Goal: Communication & Community: Answer question/provide support

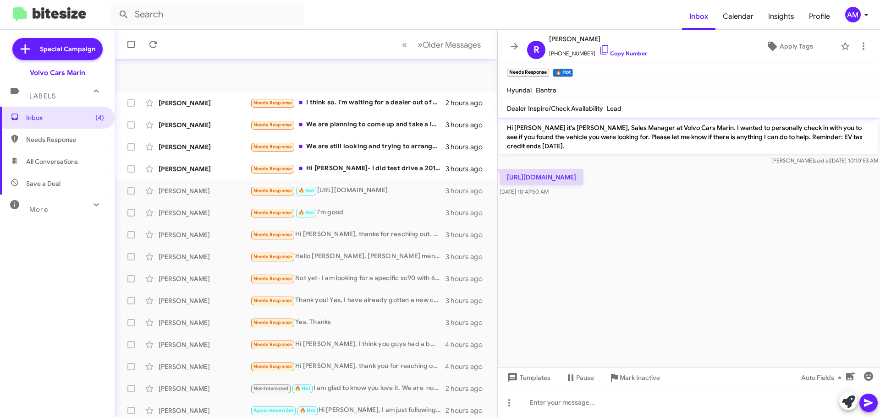
scroll to position [115, 0]
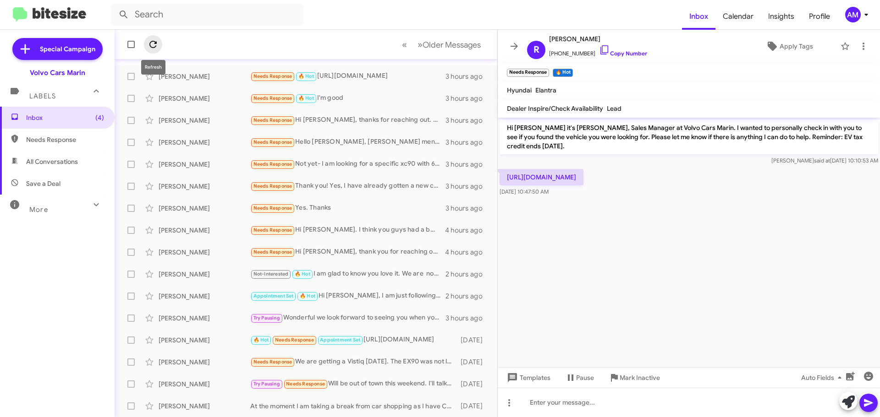
click at [151, 43] on icon at bounding box center [152, 44] width 7 height 7
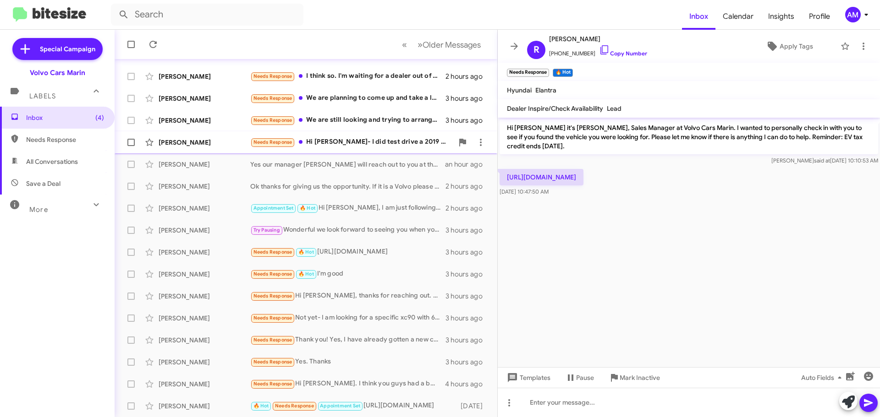
click at [198, 138] on div "[PERSON_NAME]" at bounding box center [205, 142] width 92 height 9
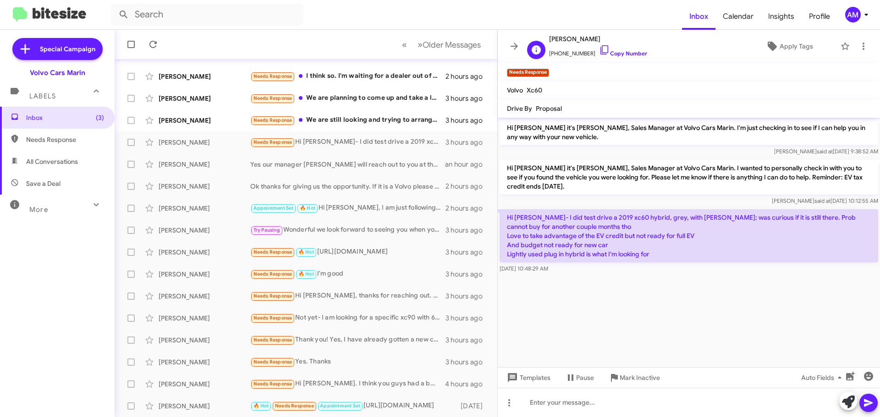
drag, startPoint x: 550, startPoint y: 40, endPoint x: 625, endPoint y: 41, distance: 74.7
click at [625, 41] on span "[PERSON_NAME]" at bounding box center [598, 38] width 98 height 11
copy span "[PERSON_NAME]"
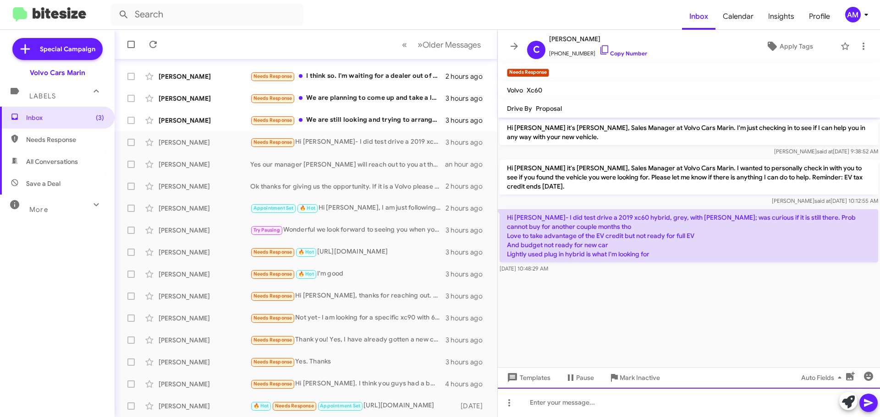
click at [562, 404] on div at bounding box center [689, 402] width 382 height 29
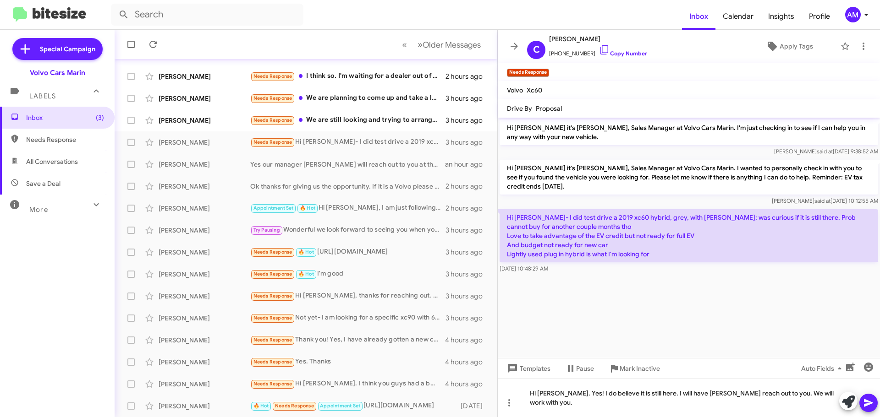
click at [873, 406] on icon at bounding box center [868, 403] width 11 height 11
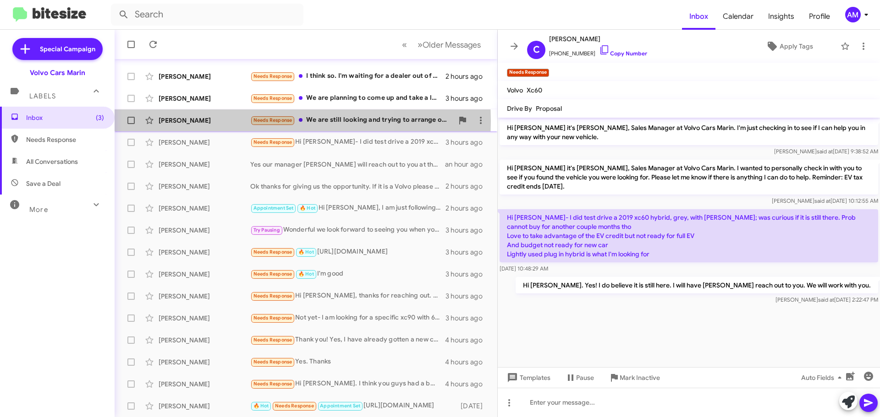
click at [209, 121] on div "[PERSON_NAME]" at bounding box center [205, 120] width 92 height 9
